Goal: Information Seeking & Learning: Check status

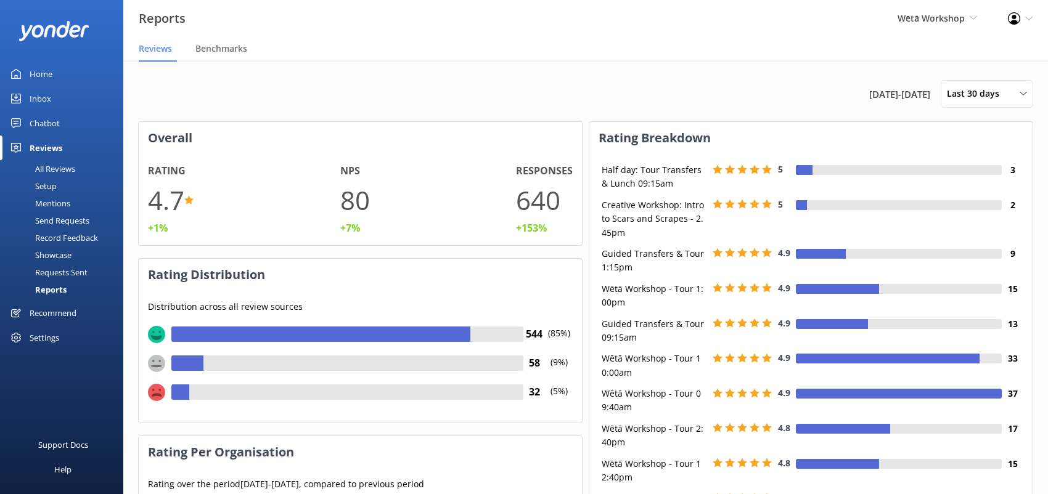
click at [49, 287] on div "Reports" at bounding box center [36, 289] width 59 height 17
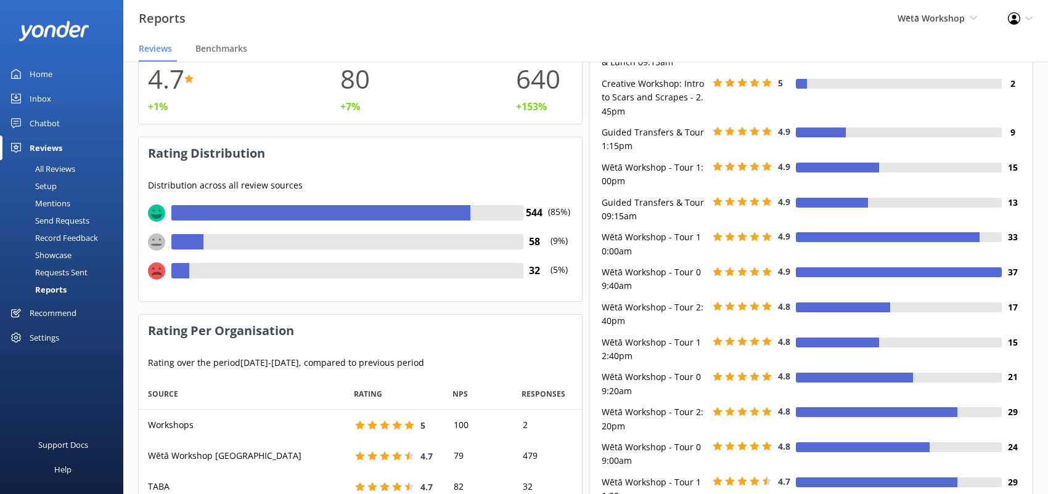
scroll to position [308, 0]
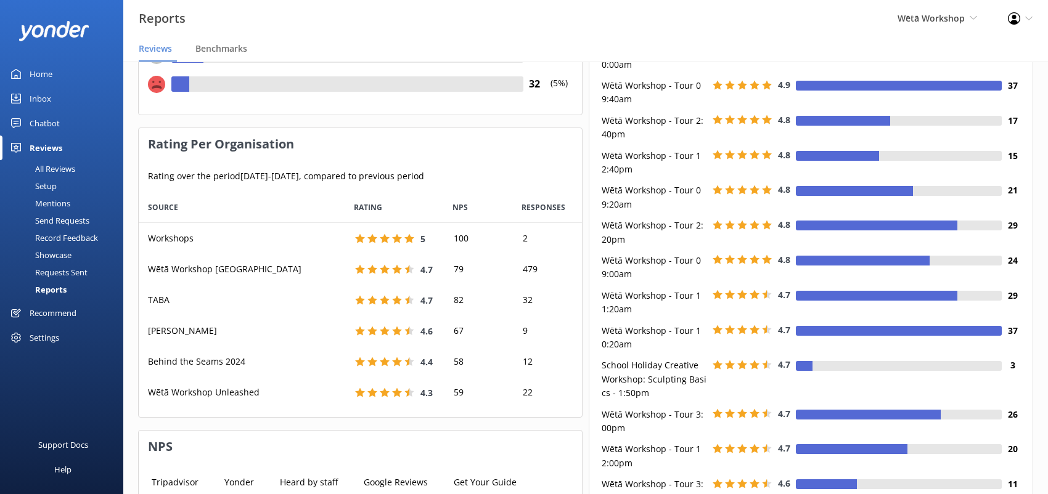
click at [49, 339] on div "Settings" at bounding box center [45, 337] width 30 height 25
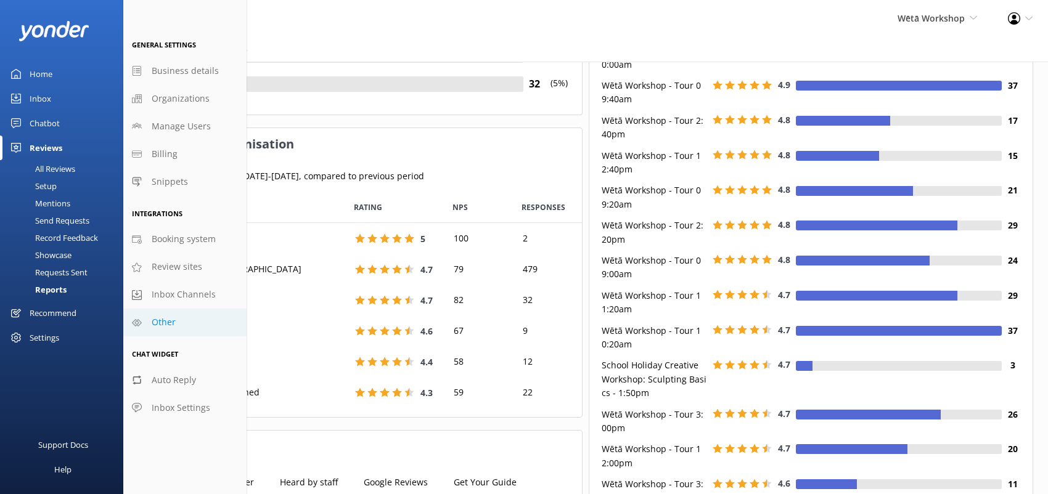
click at [162, 321] on span "Other" at bounding box center [164, 323] width 24 height 14
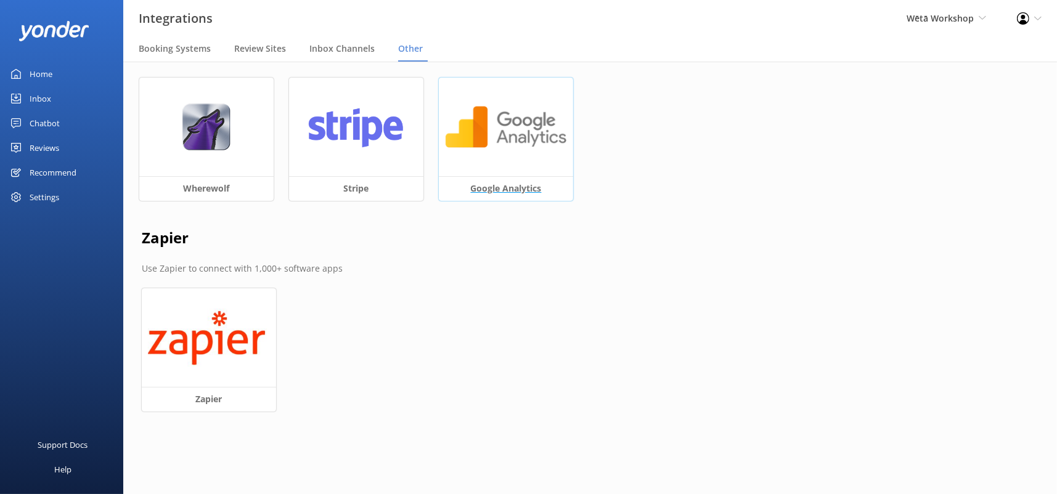
click at [521, 137] on img at bounding box center [506, 127] width 122 height 47
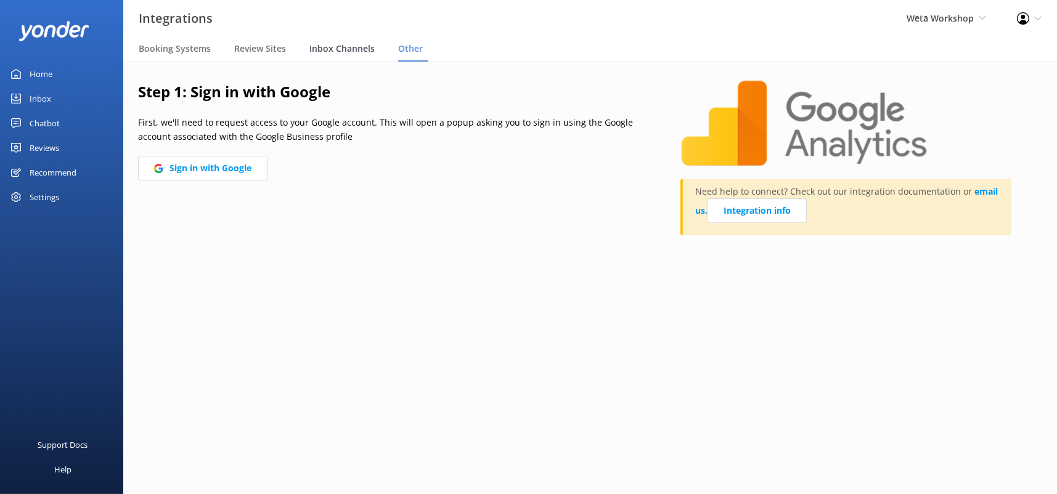
click at [327, 48] on span "Inbox Channels" at bounding box center [341, 49] width 65 height 12
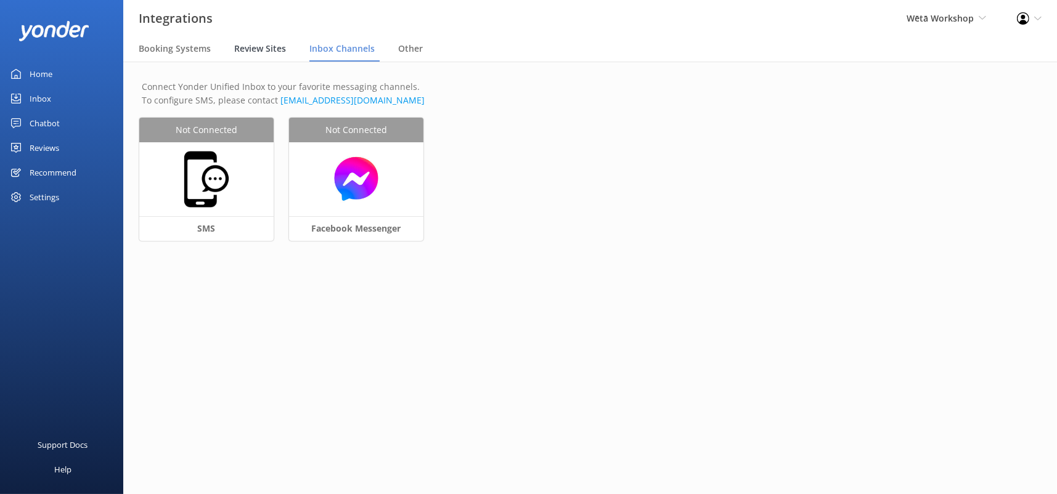
click at [245, 43] on span "Review Sites" at bounding box center [260, 49] width 52 height 12
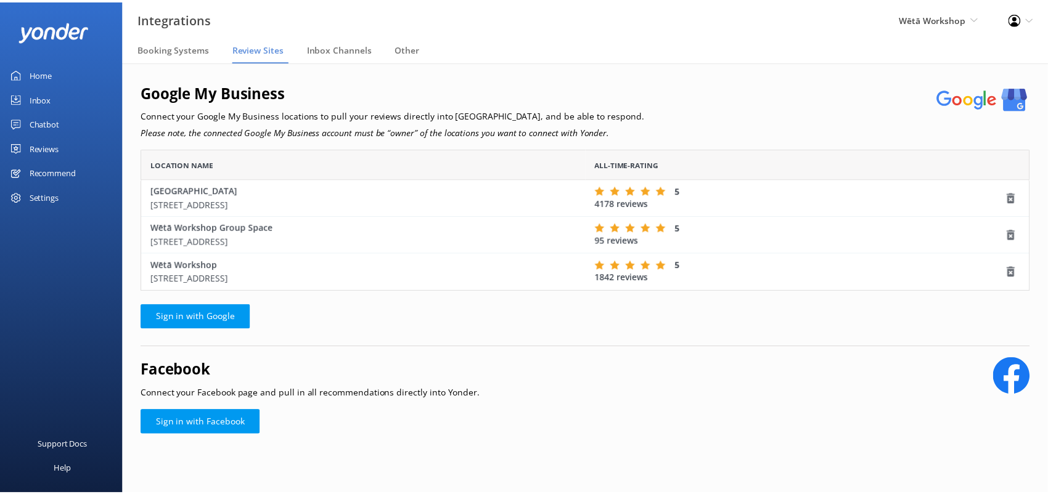
scroll to position [133, 888]
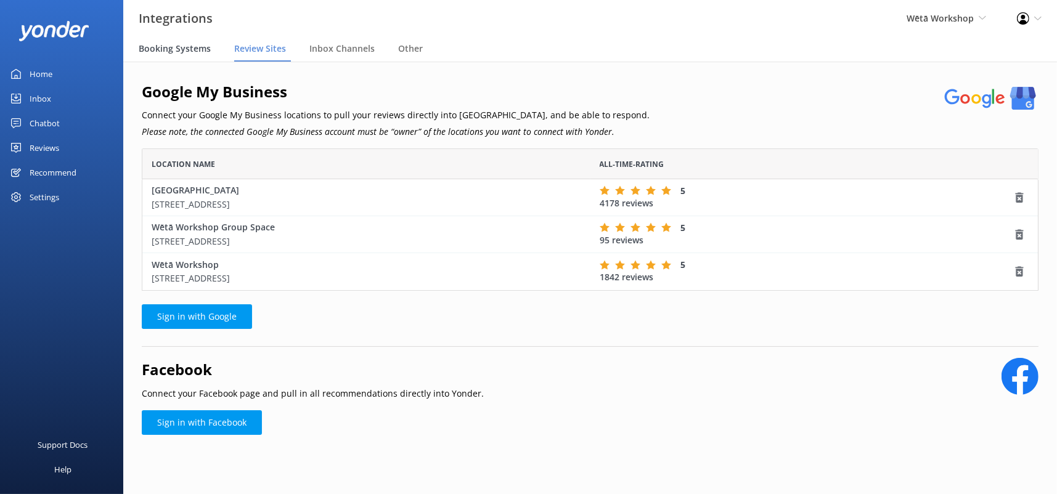
click at [187, 47] on span "Booking Systems" at bounding box center [175, 49] width 72 height 12
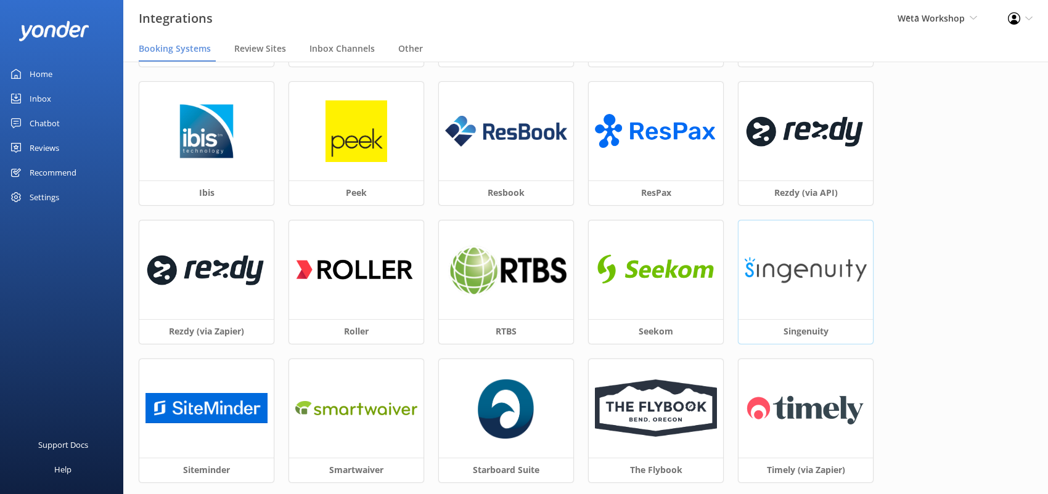
scroll to position [247, 0]
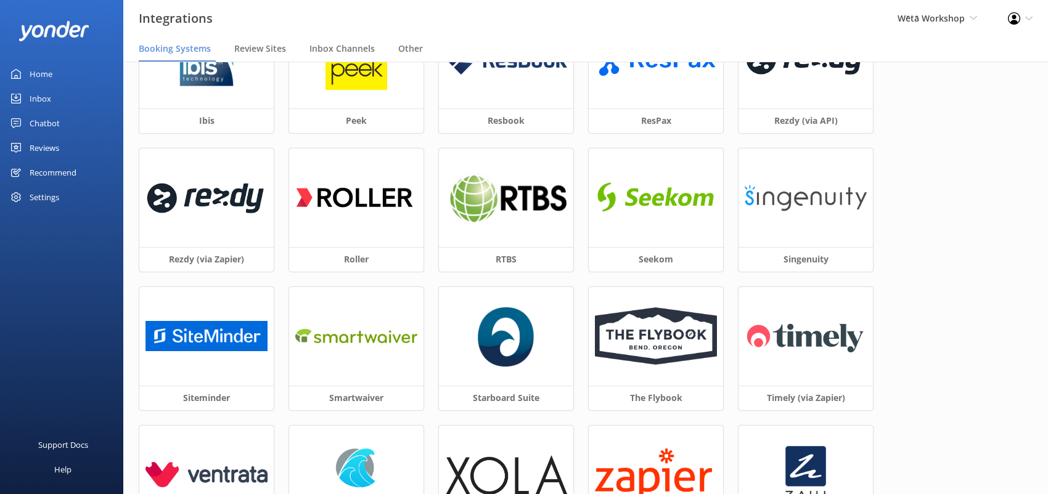
click at [53, 174] on div "Recommend" at bounding box center [53, 172] width 47 height 25
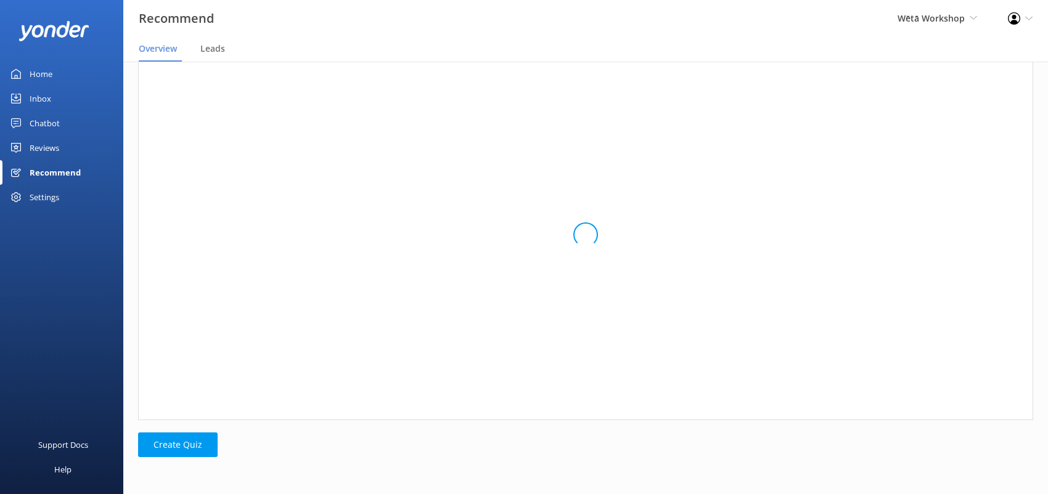
scroll to position [391, 886]
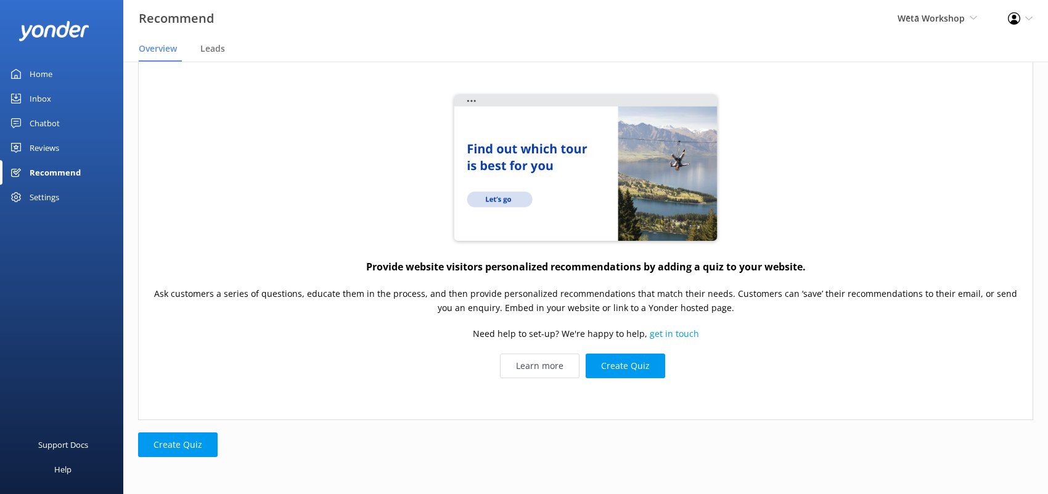
click at [39, 197] on div "Settings" at bounding box center [45, 197] width 30 height 25
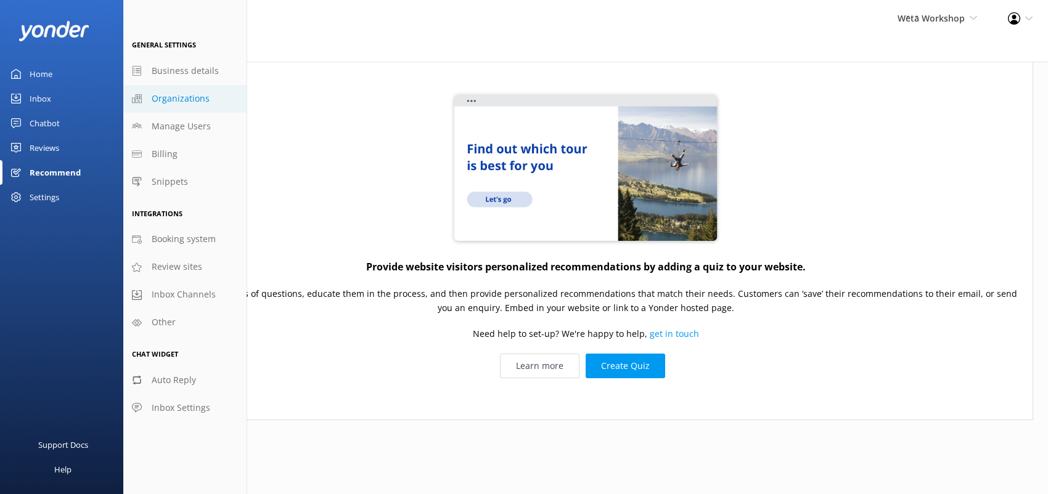
click at [181, 95] on span "Organizations" at bounding box center [181, 99] width 58 height 14
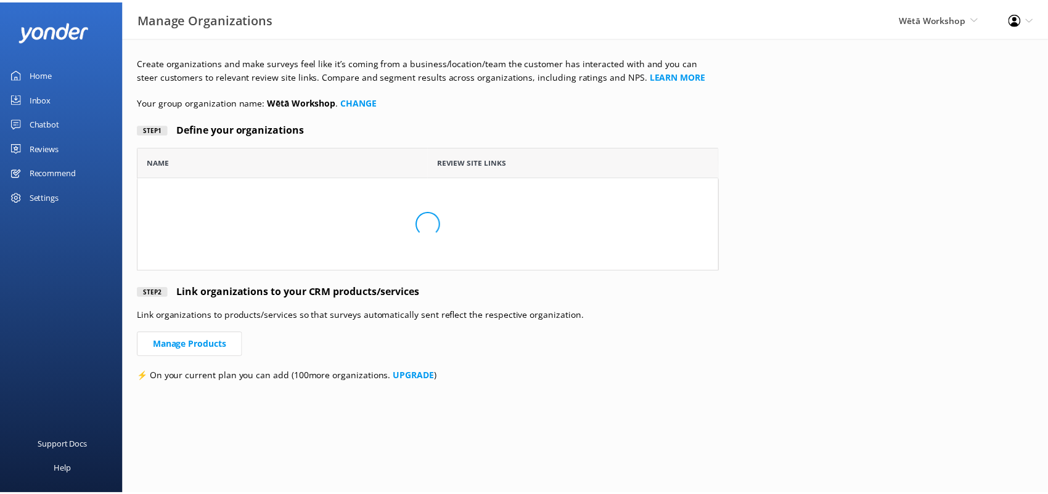
scroll to position [502, 578]
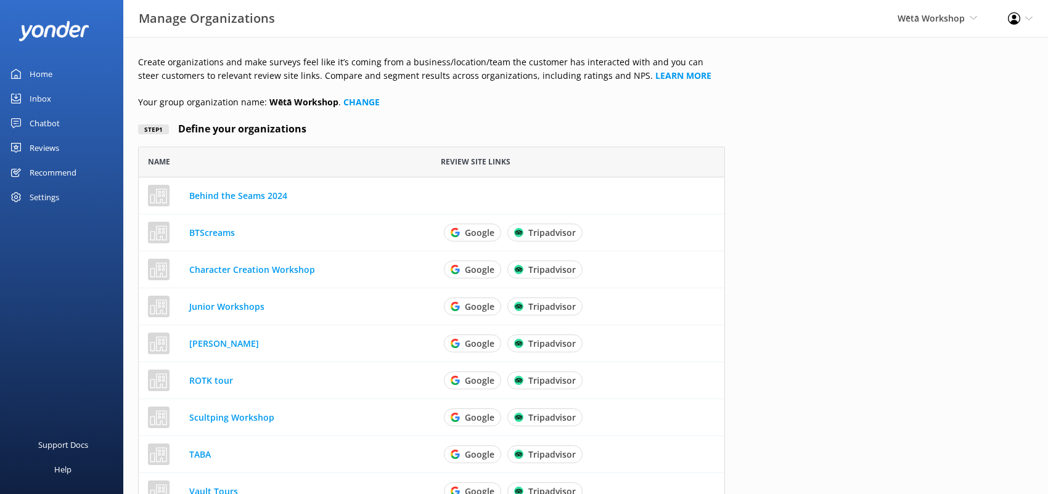
click at [51, 169] on div "Recommend" at bounding box center [53, 172] width 47 height 25
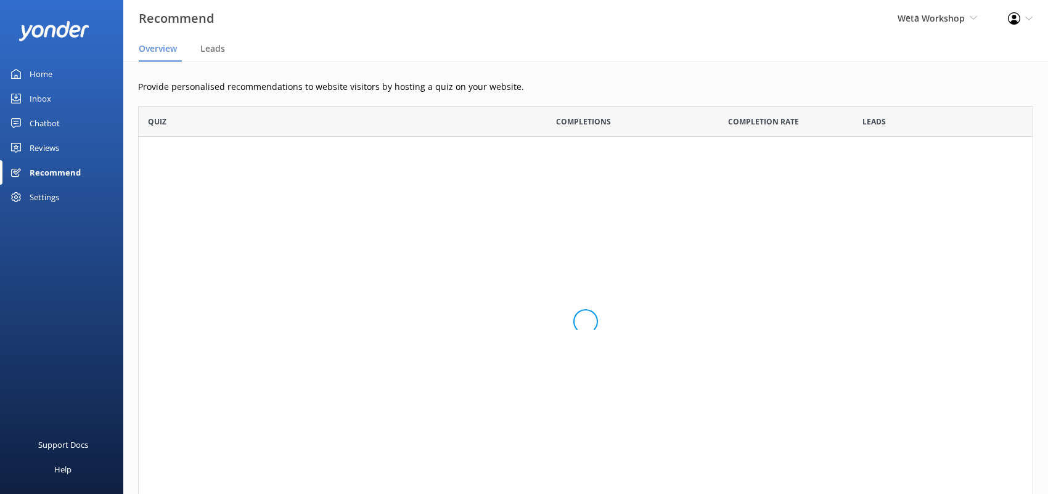
scroll to position [391, 886]
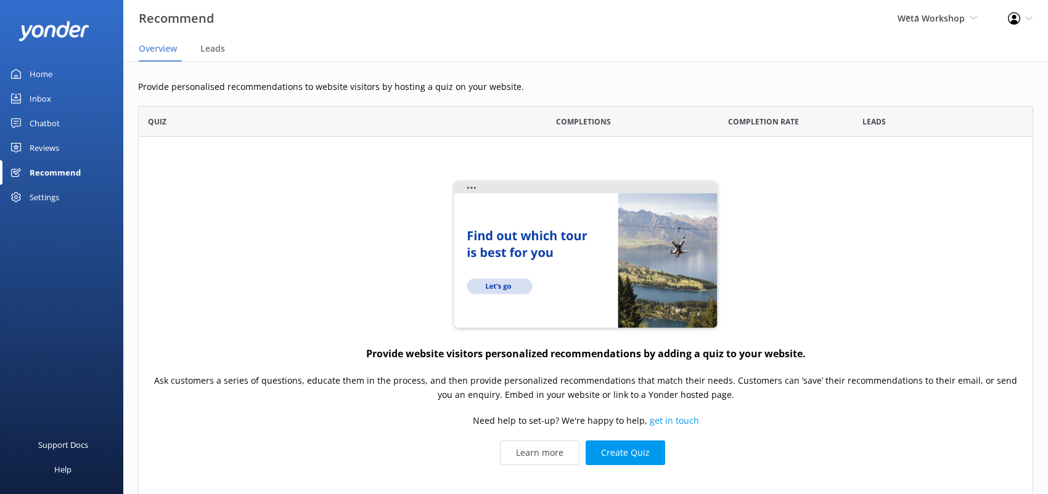
click at [53, 146] on div "Reviews" at bounding box center [45, 148] width 30 height 25
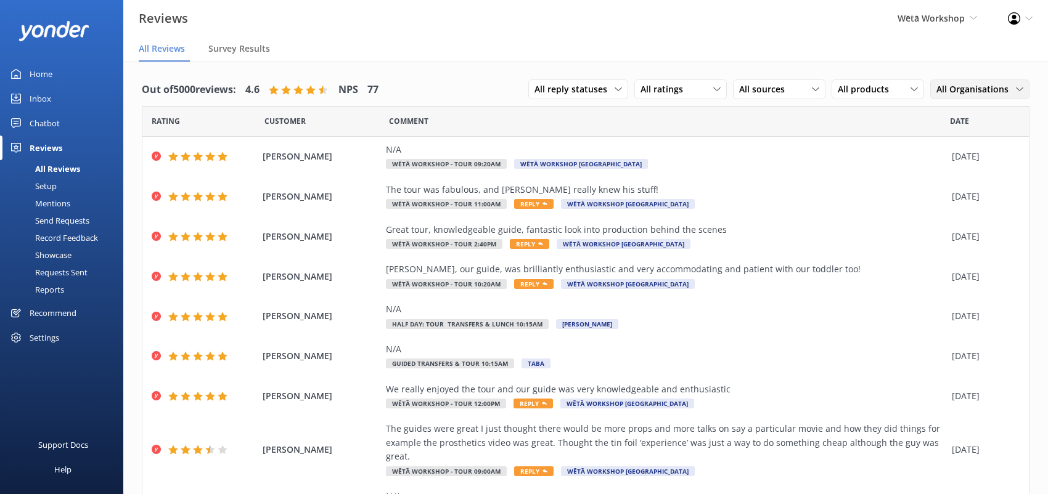
click at [992, 84] on span "All Organisations" at bounding box center [976, 90] width 80 height 14
click at [957, 146] on div "Wētā Workshop Unleashed" at bounding box center [985, 140] width 96 height 12
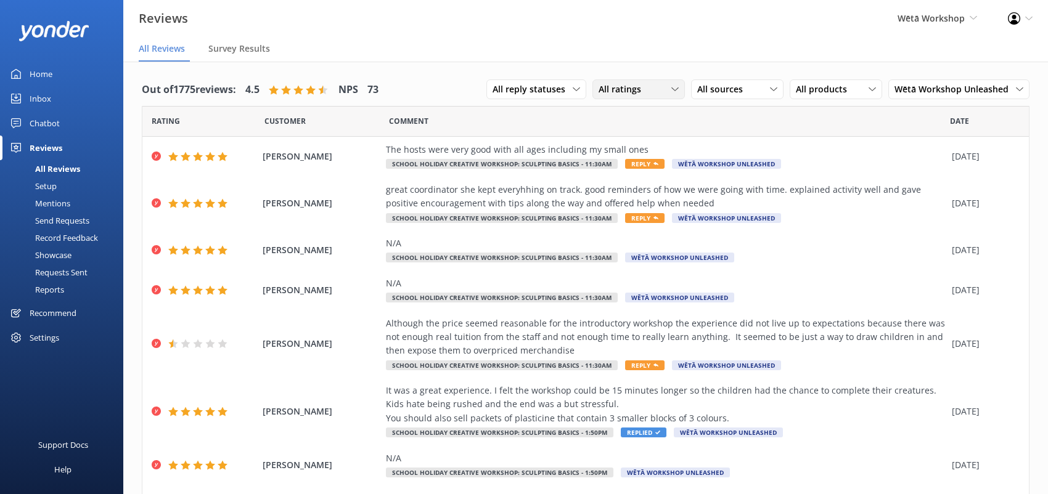
click at [619, 85] on span "All ratings" at bounding box center [624, 90] width 50 height 14
click at [618, 139] on div "Promoters" at bounding box center [637, 140] width 55 height 12
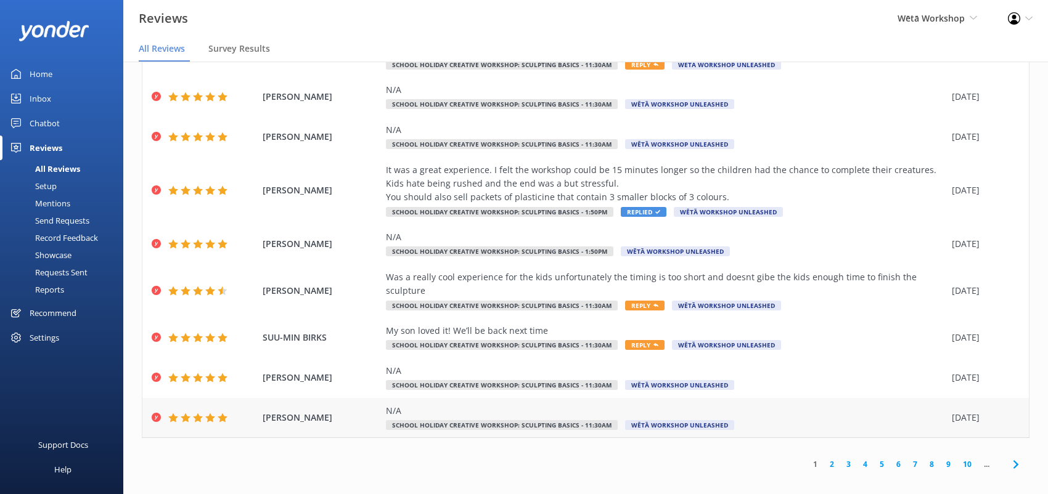
scroll to position [25, 0]
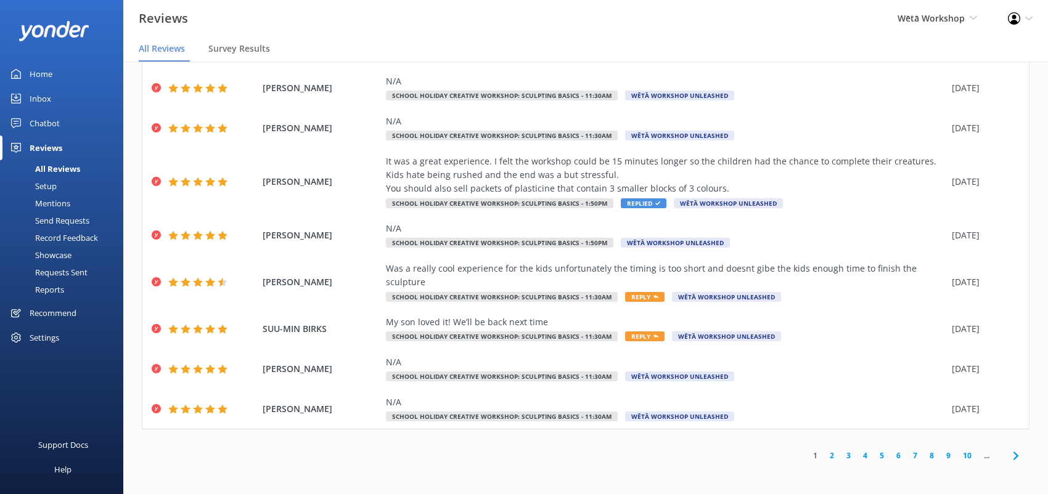
click at [824, 457] on link "2" at bounding box center [832, 456] width 17 height 12
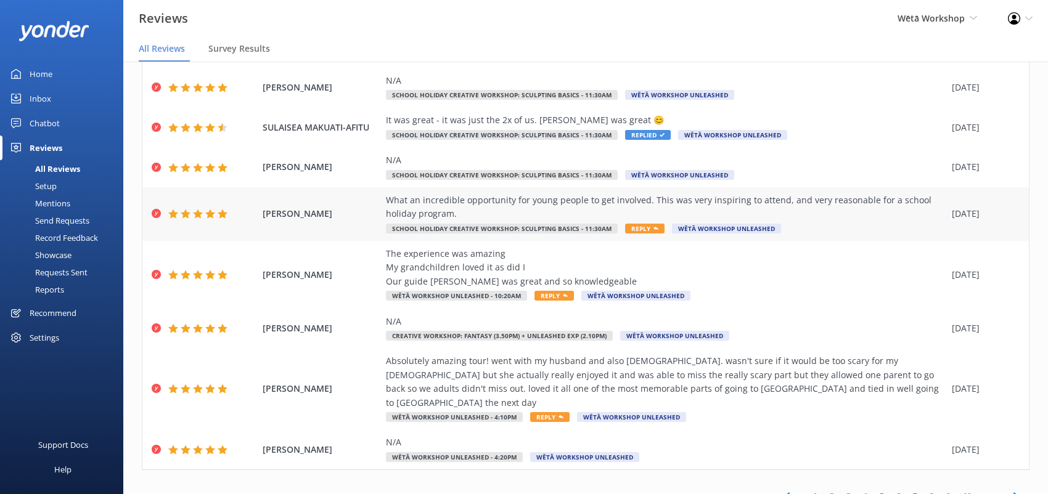
scroll to position [151, 0]
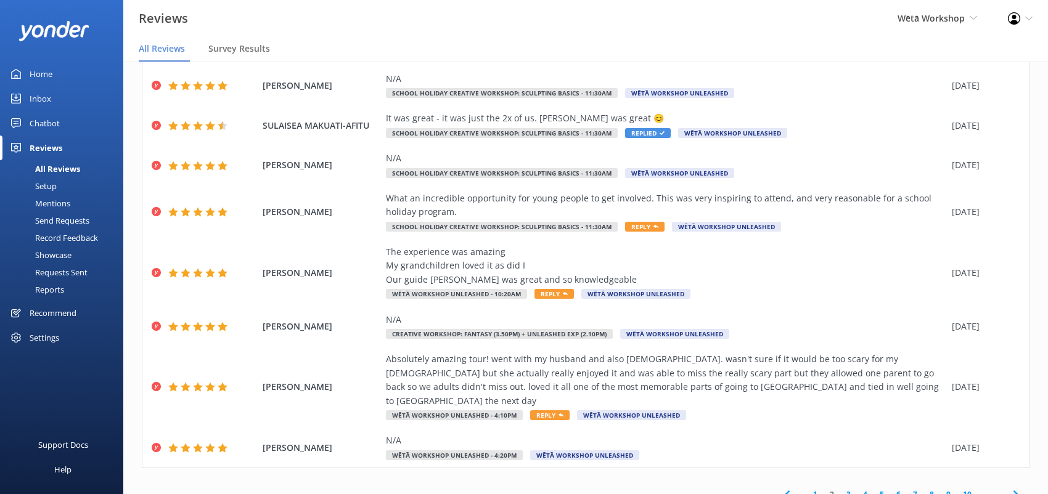
click at [807, 489] on link "1" at bounding box center [815, 495] width 17 height 12
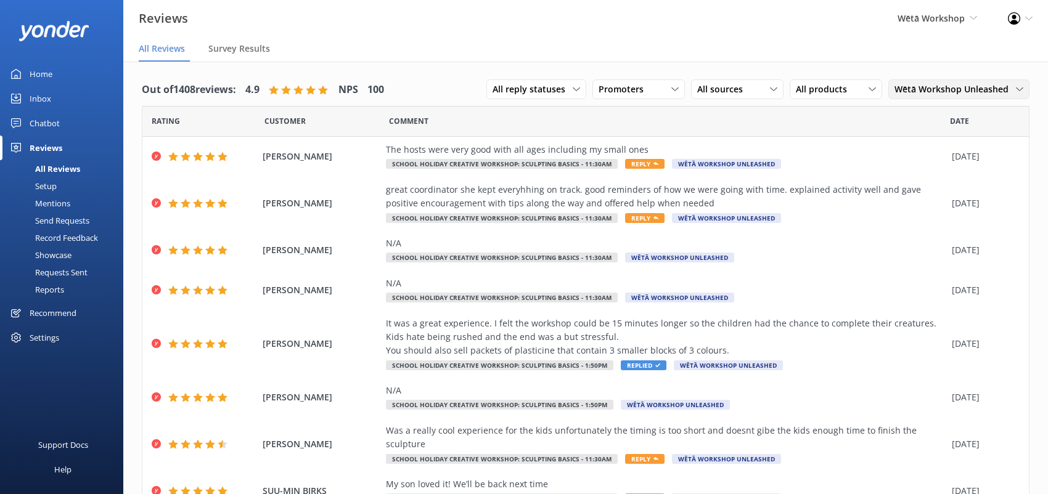
click at [1002, 94] on span "Wētā Workshop Unleashed" at bounding box center [954, 90] width 121 height 14
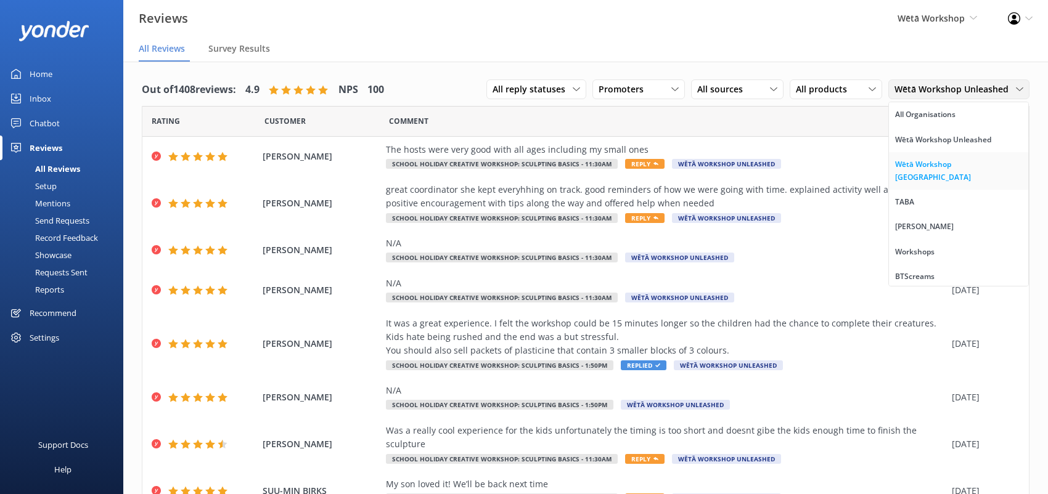
click at [962, 160] on div "Wētā Workshop [GEOGRAPHIC_DATA]" at bounding box center [958, 170] width 127 height 25
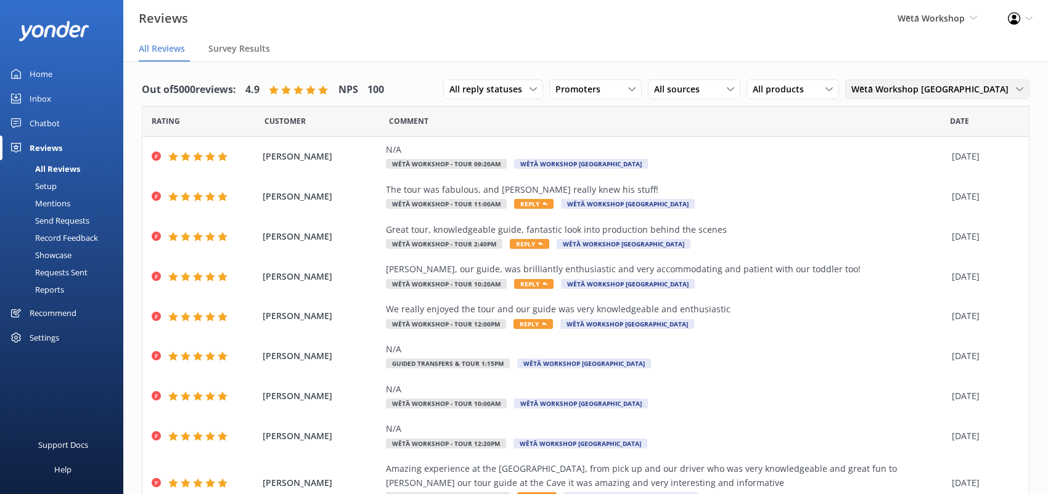
click at [991, 85] on span "Wētā Workshop [GEOGRAPHIC_DATA]" at bounding box center [933, 90] width 165 height 14
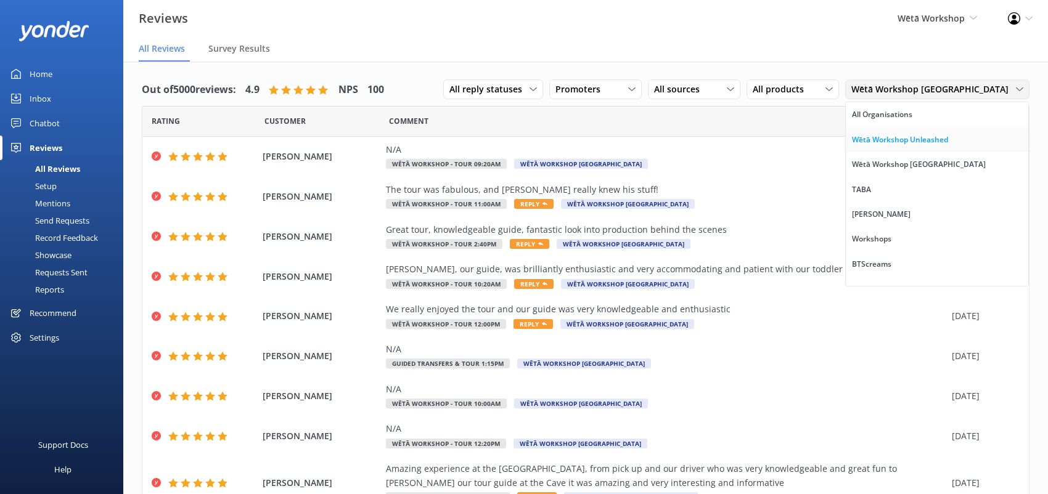
click at [938, 140] on div "Wētā Workshop Unleashed" at bounding box center [900, 140] width 96 height 12
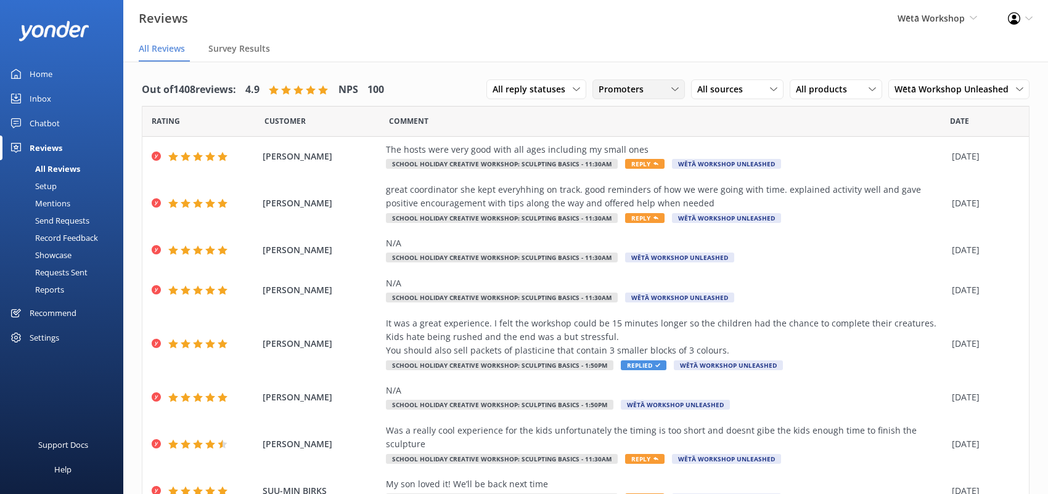
click at [655, 92] on div "Promoters" at bounding box center [638, 90] width 86 height 14
click at [629, 165] on div "Passives" at bounding box center [634, 164] width 48 height 12
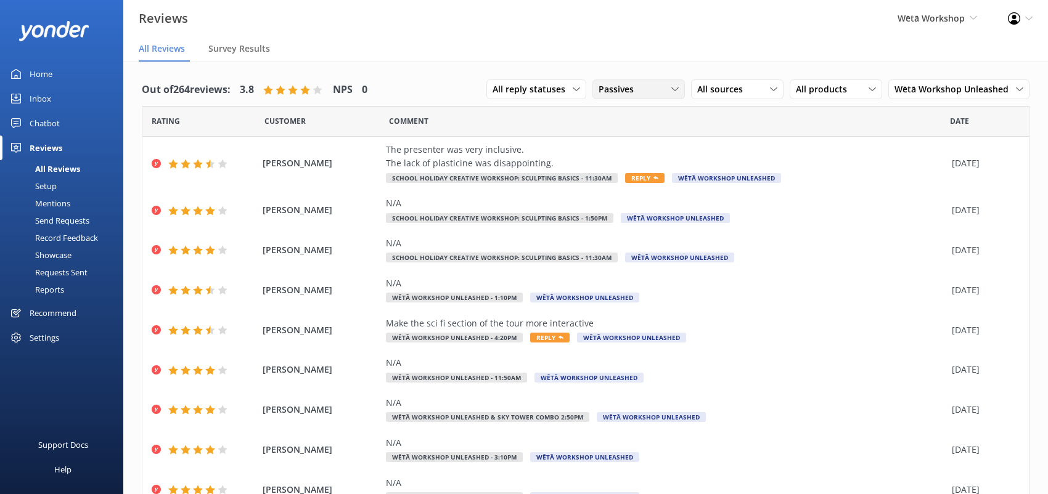
click at [652, 84] on div "Passives" at bounding box center [638, 90] width 86 height 14
click at [620, 187] on div "Detractors" at bounding box center [638, 190] width 57 height 12
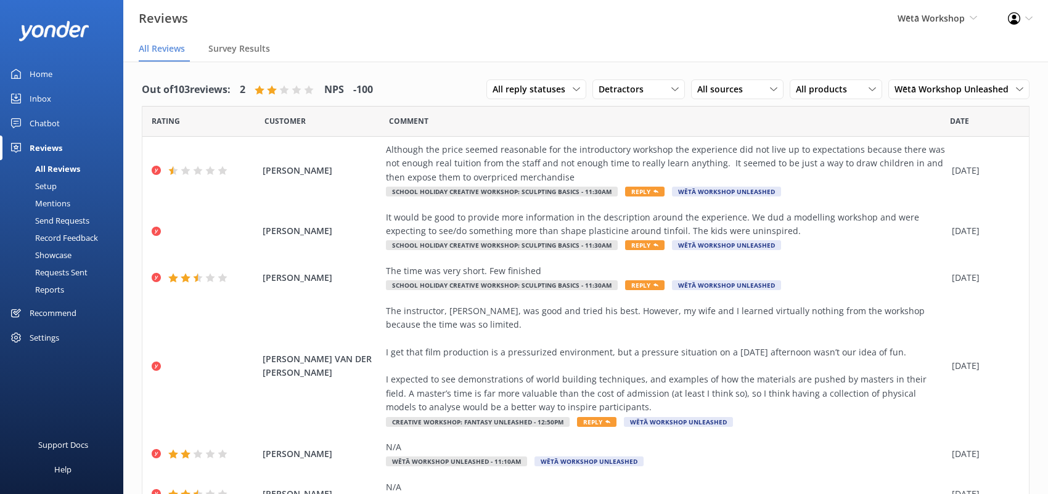
click at [62, 167] on div "All Reviews" at bounding box center [43, 168] width 73 height 17
click at [563, 90] on span "All reply statuses" at bounding box center [533, 90] width 80 height 14
click at [541, 116] on div "All reply statuses" at bounding box center [523, 114] width 60 height 12
click at [658, 91] on div "Detractors" at bounding box center [638, 90] width 86 height 14
click at [629, 189] on div "Detractors" at bounding box center [638, 190] width 57 height 12
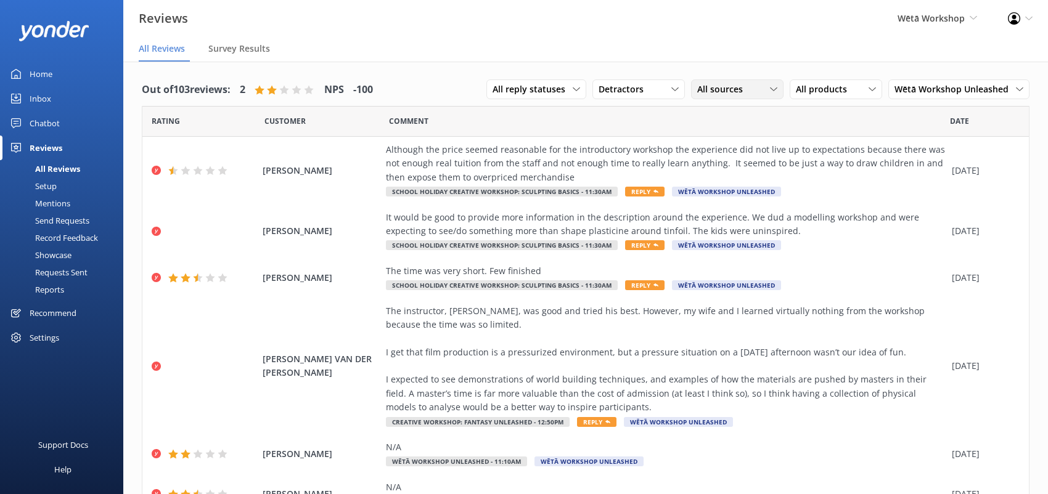
click at [758, 93] on div "All sources" at bounding box center [737, 90] width 86 height 14
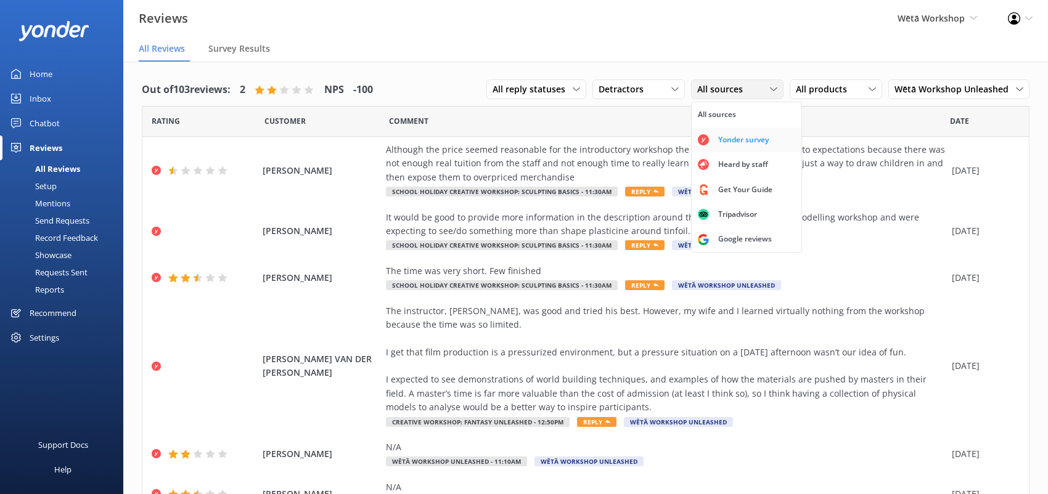
click at [737, 137] on div "Yonder survey" at bounding box center [743, 140] width 69 height 12
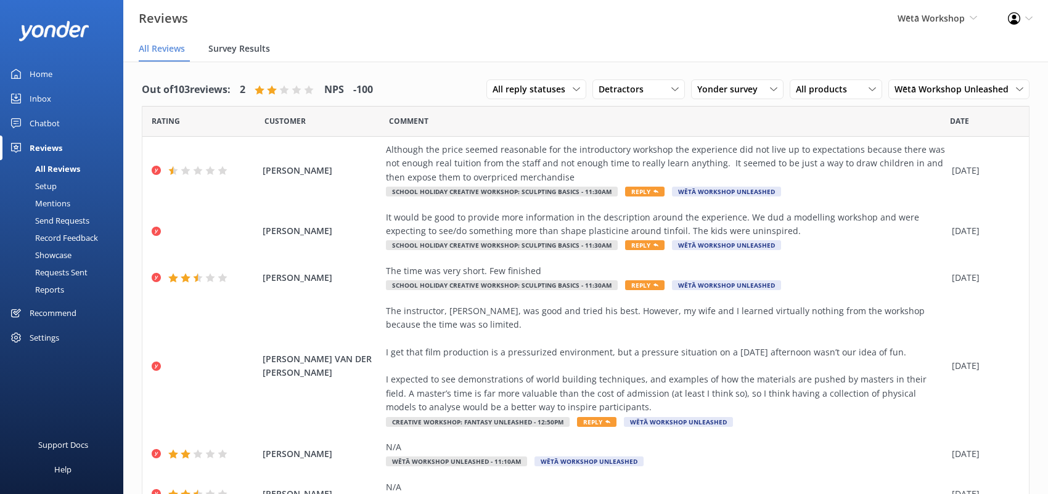
click at [258, 51] on span "Survey Results" at bounding box center [239, 49] width 62 height 12
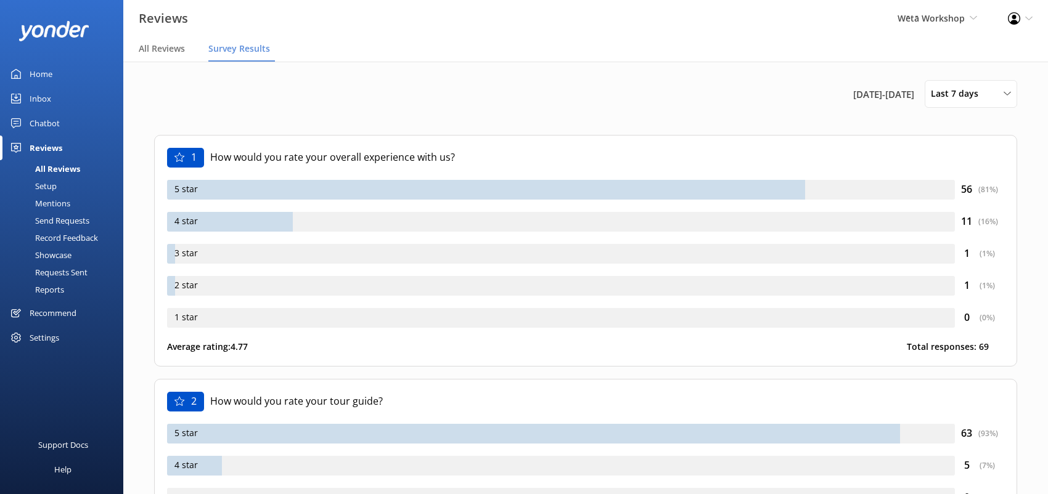
click at [63, 239] on div "Record Feedback" at bounding box center [52, 237] width 91 height 17
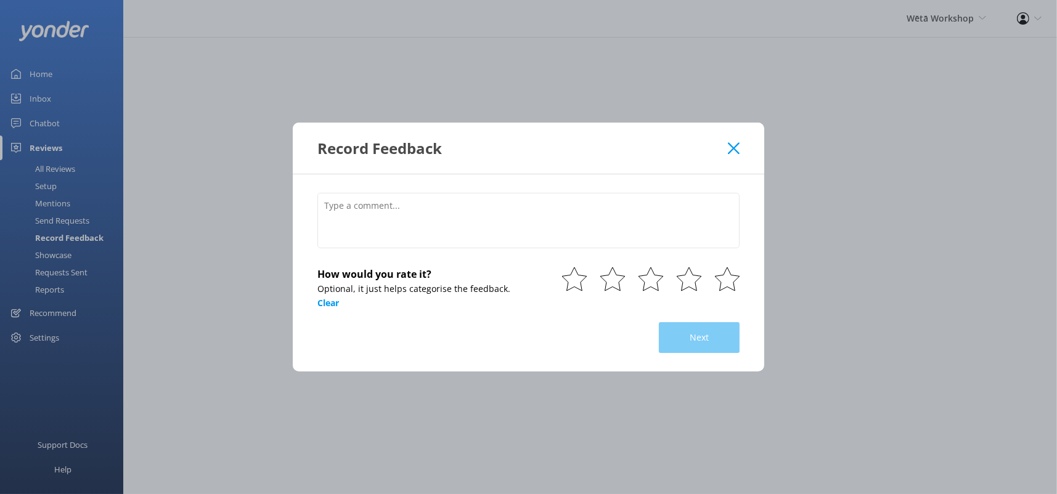
click at [735, 149] on icon at bounding box center [734, 148] width 12 height 12
